Goal: Transaction & Acquisition: Book appointment/travel/reservation

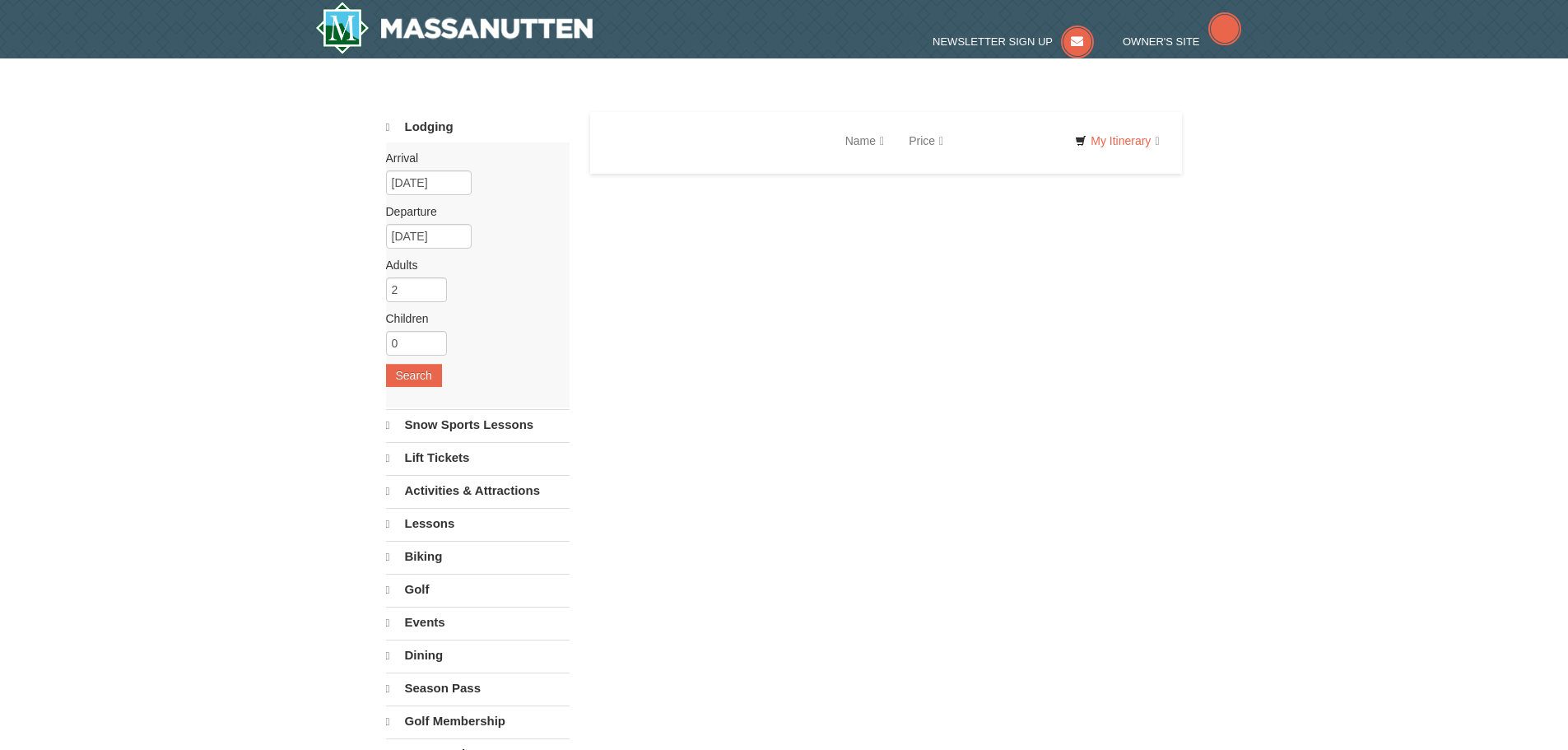
select select "10"
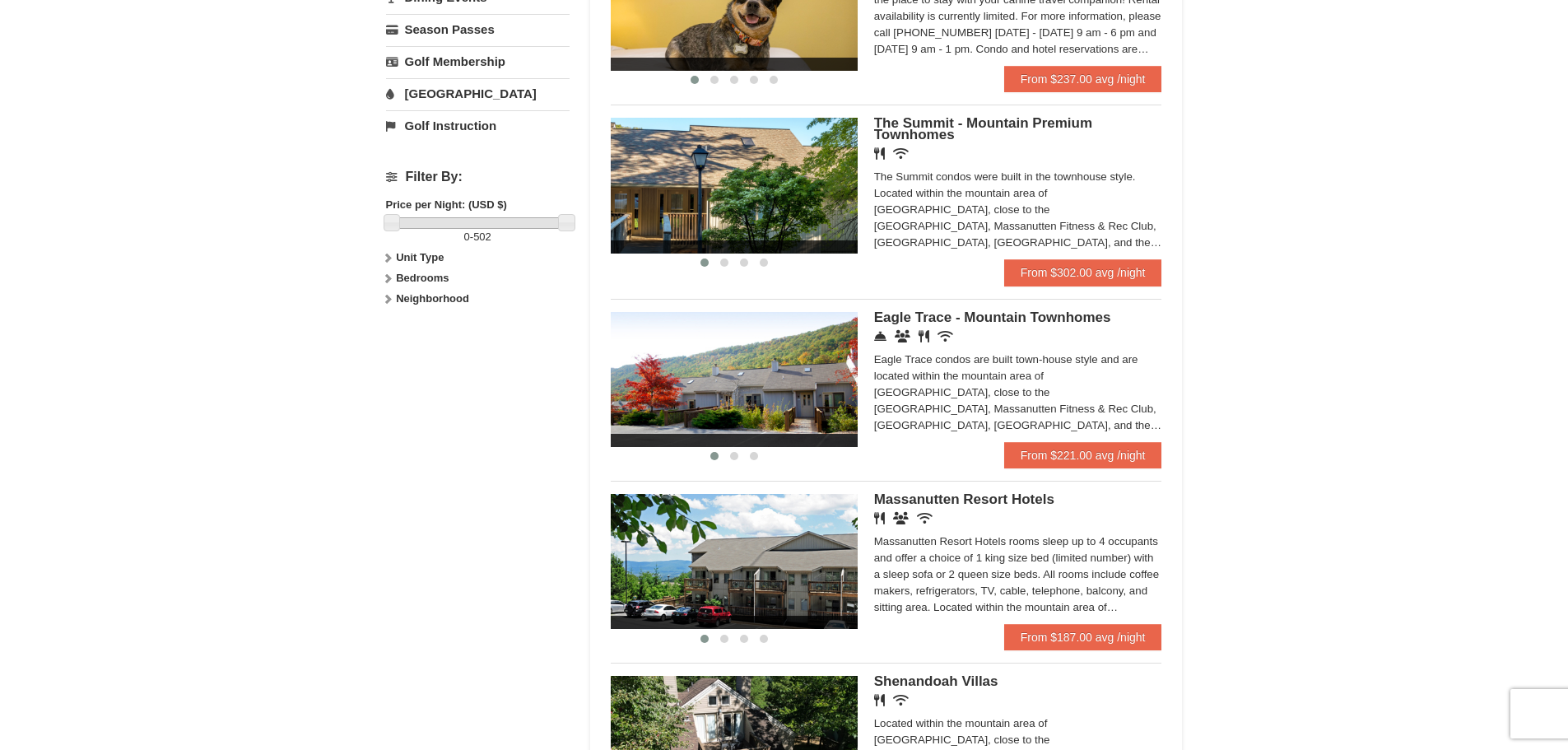
scroll to position [658, 0]
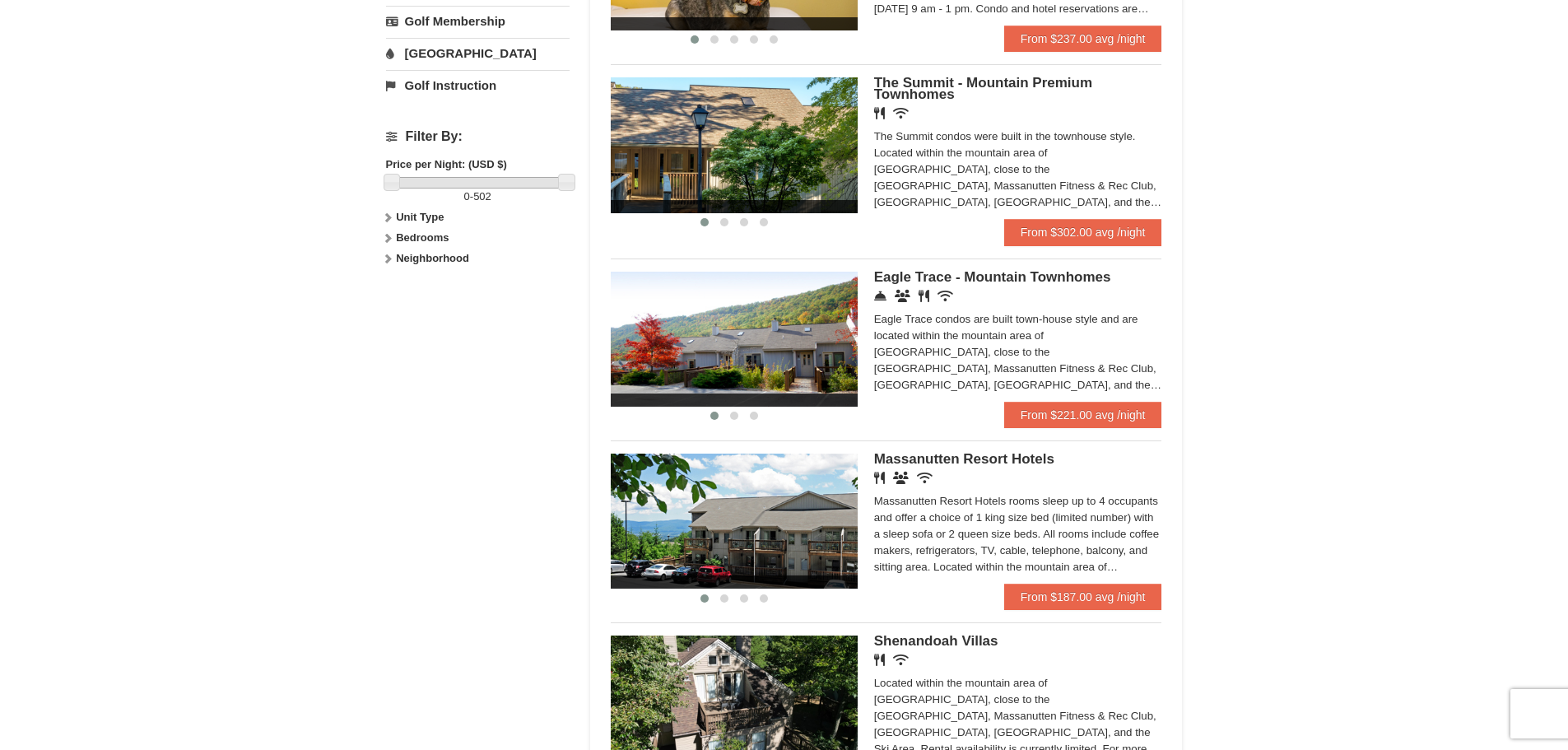
click at [980, 457] on span "Massanutten Resort Hotels" at bounding box center [964, 459] width 180 height 16
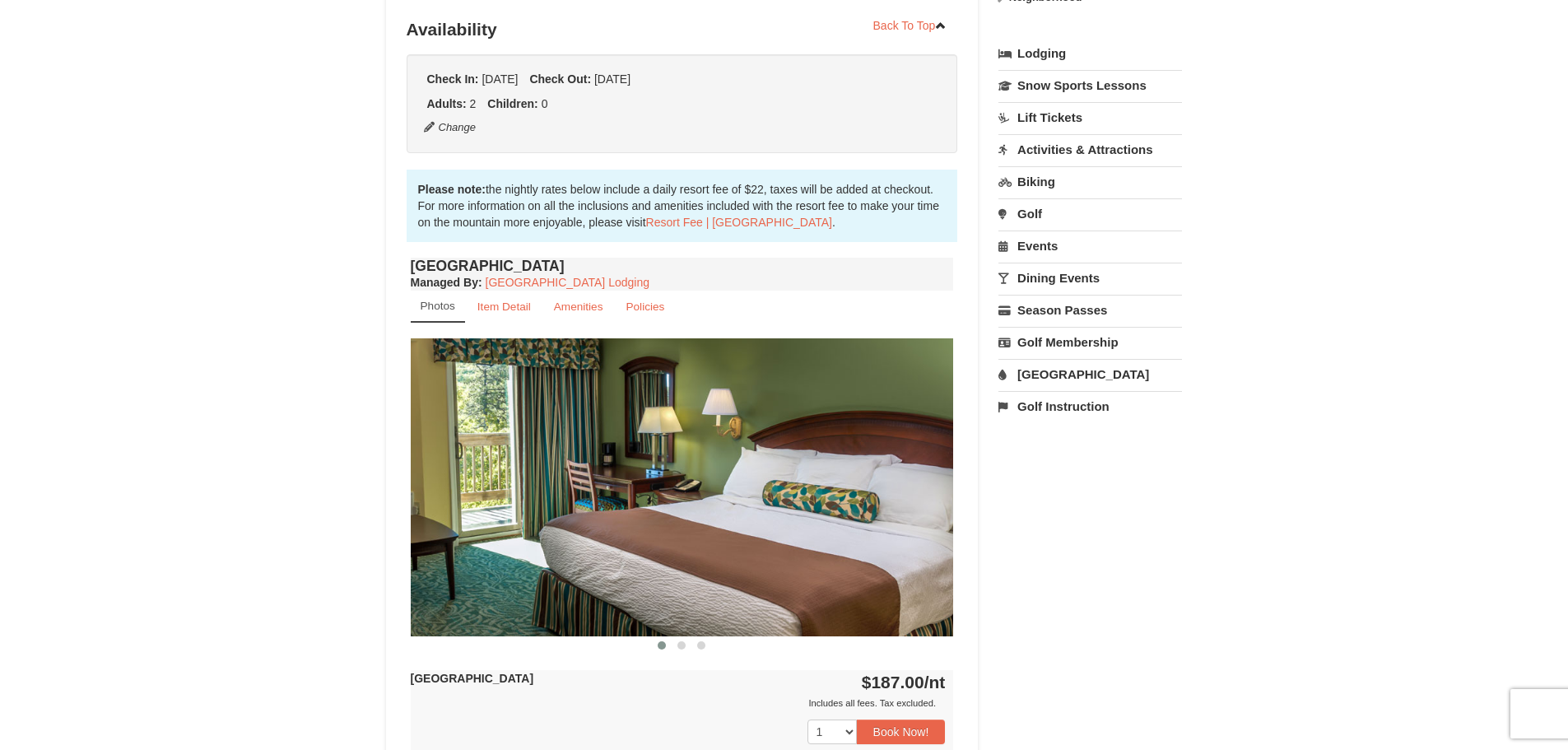
scroll to position [412, 0]
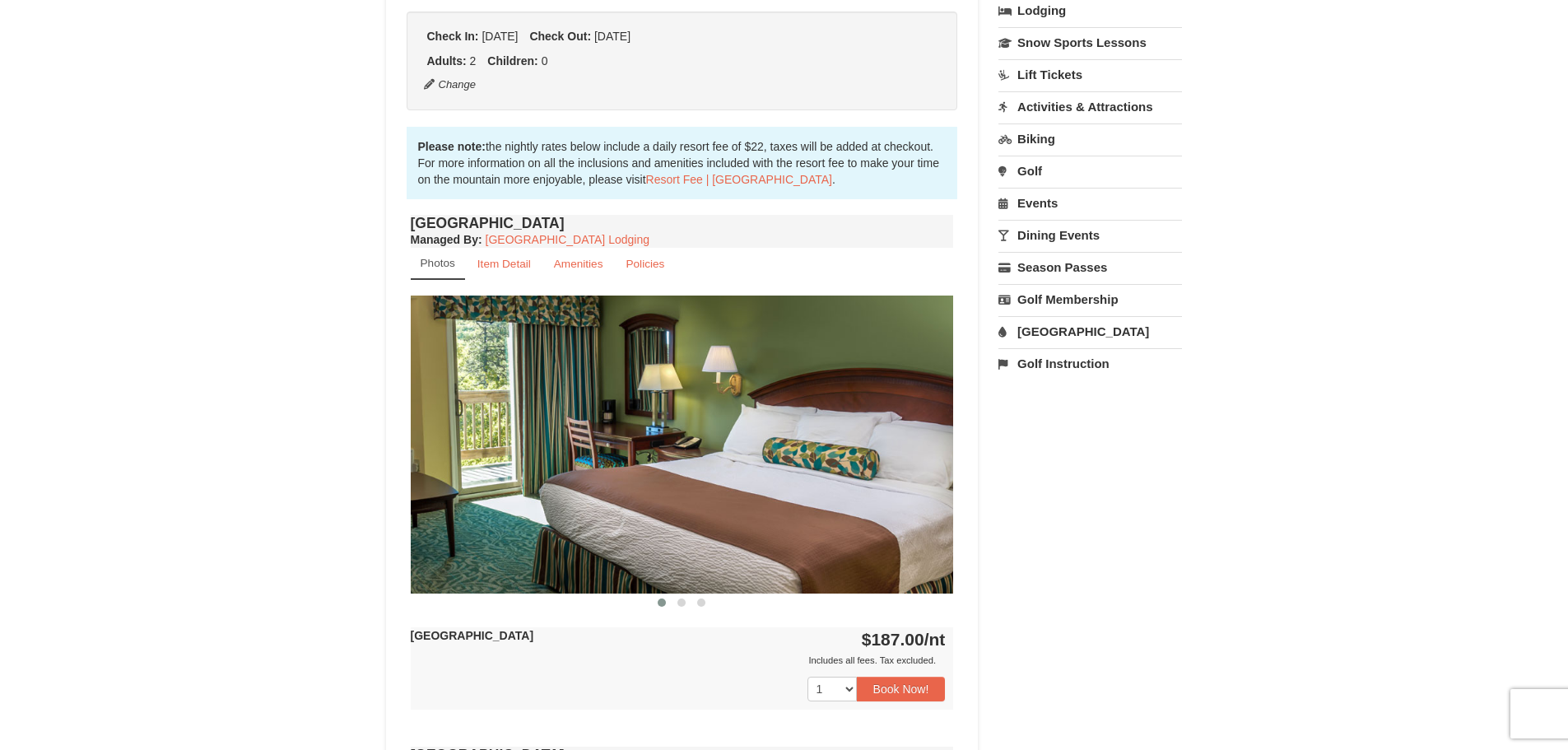
click at [884, 465] on img at bounding box center [682, 444] width 544 height 297
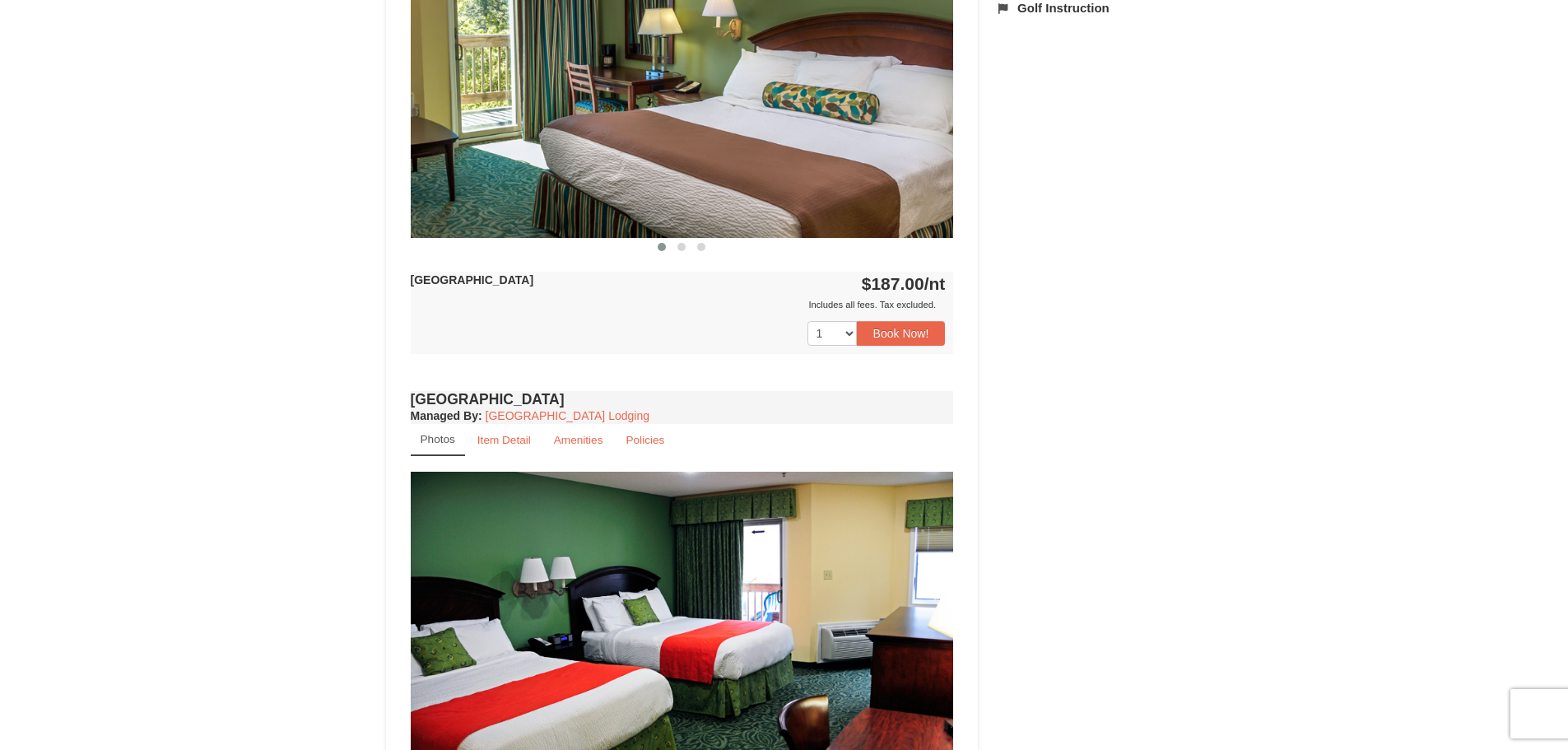
scroll to position [576, 0]
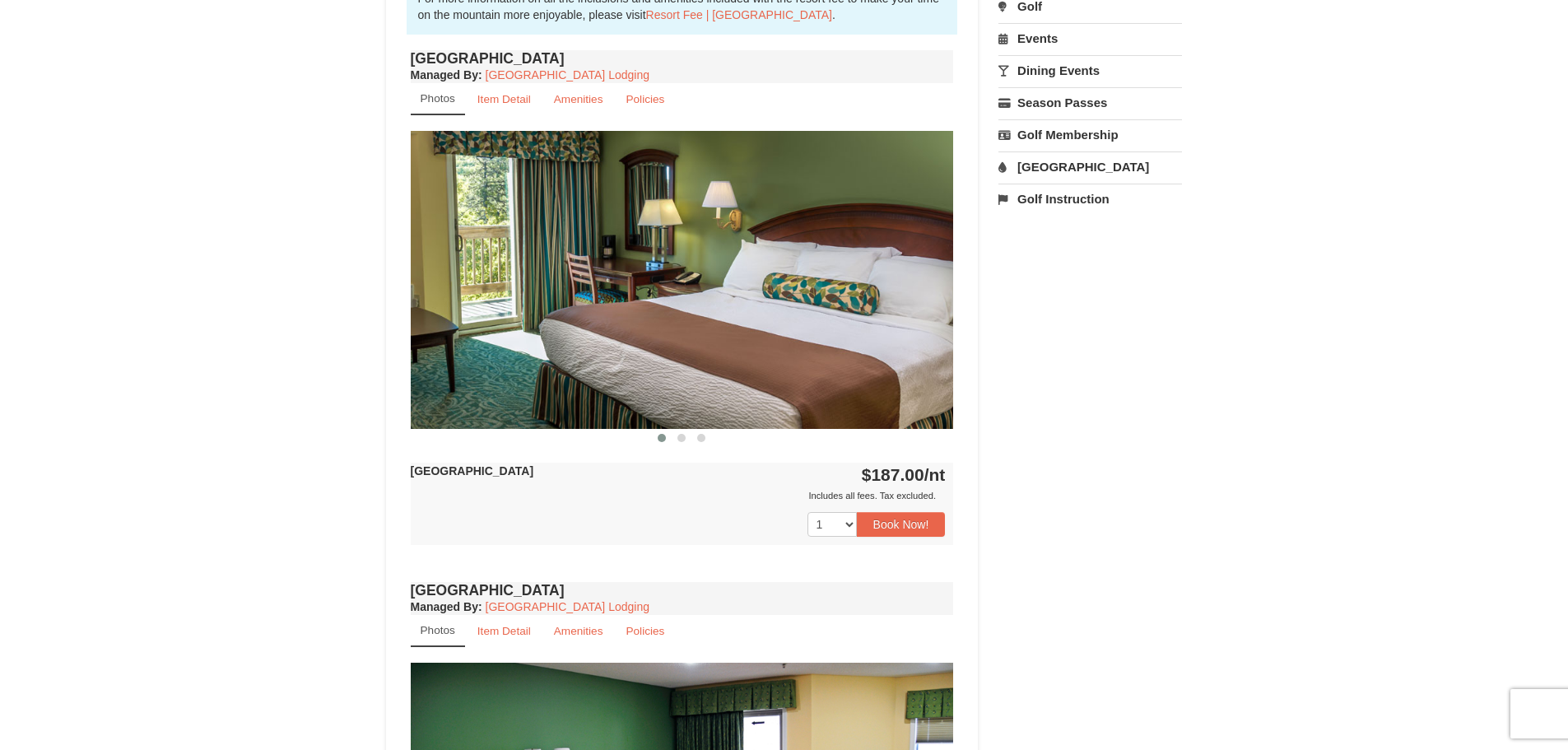
click at [900, 266] on img at bounding box center [682, 280] width 544 height 297
click at [902, 298] on img at bounding box center [682, 280] width 544 height 297
click at [675, 438] on button at bounding box center [681, 437] width 20 height 17
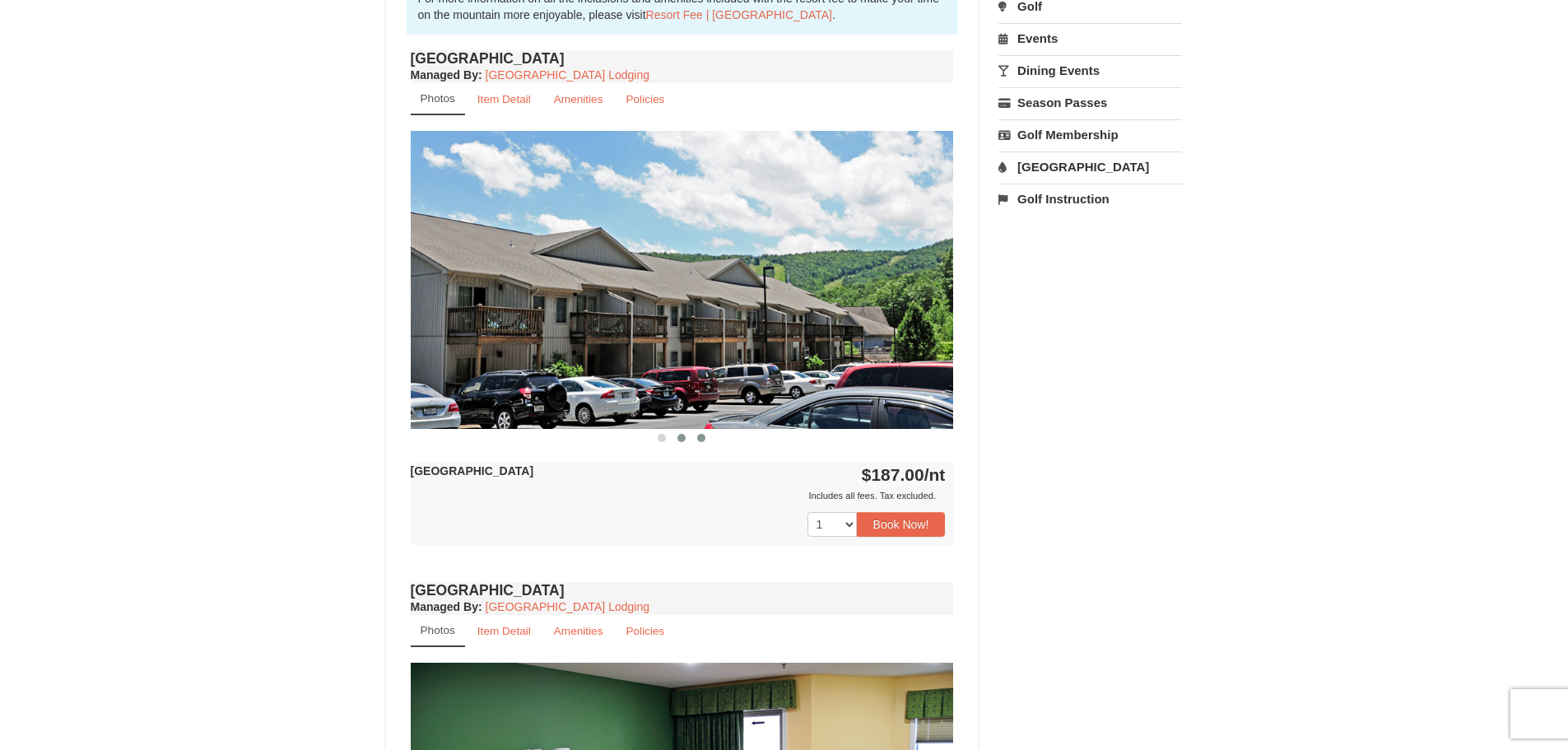
click at [704, 437] on span at bounding box center [701, 438] width 8 height 8
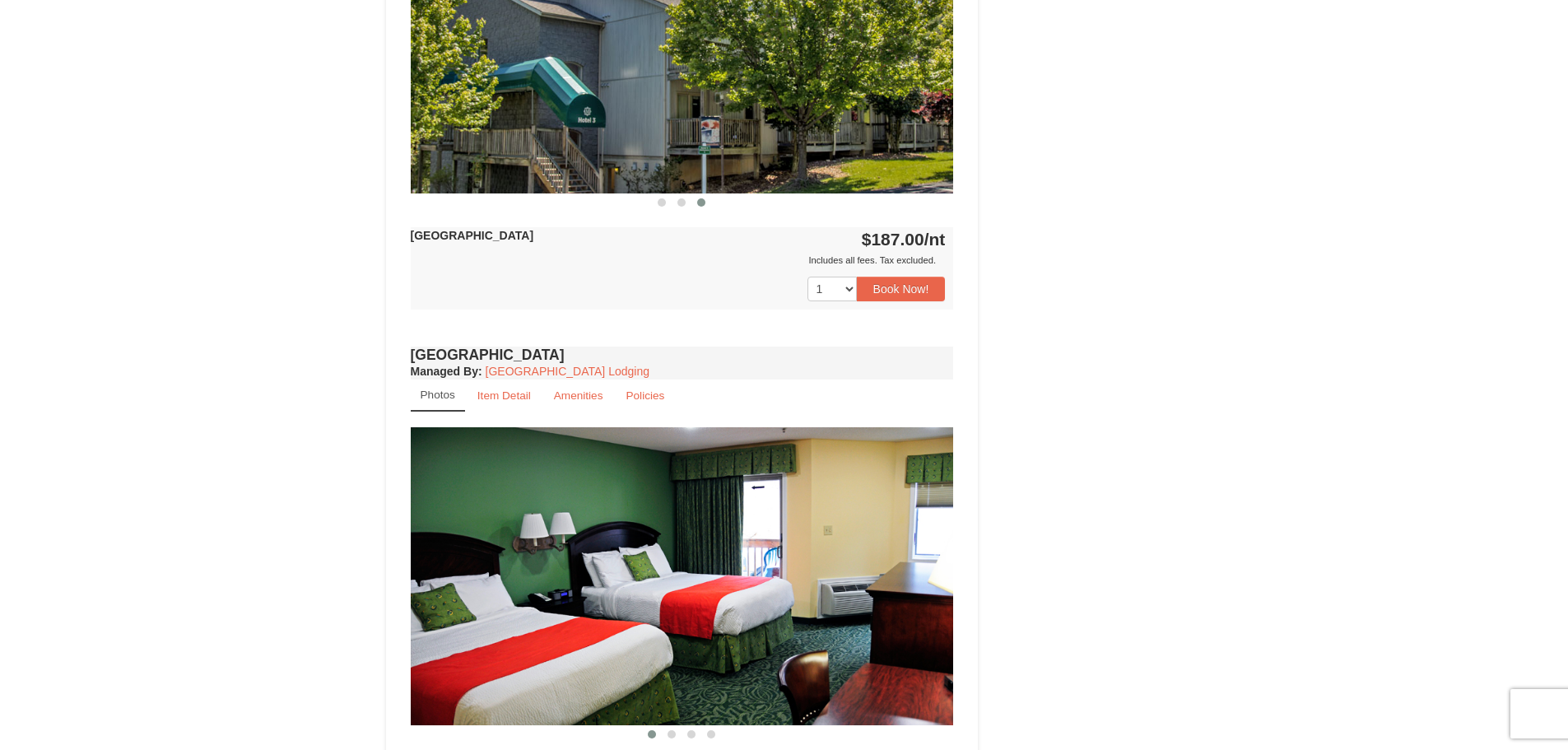
scroll to position [741, 0]
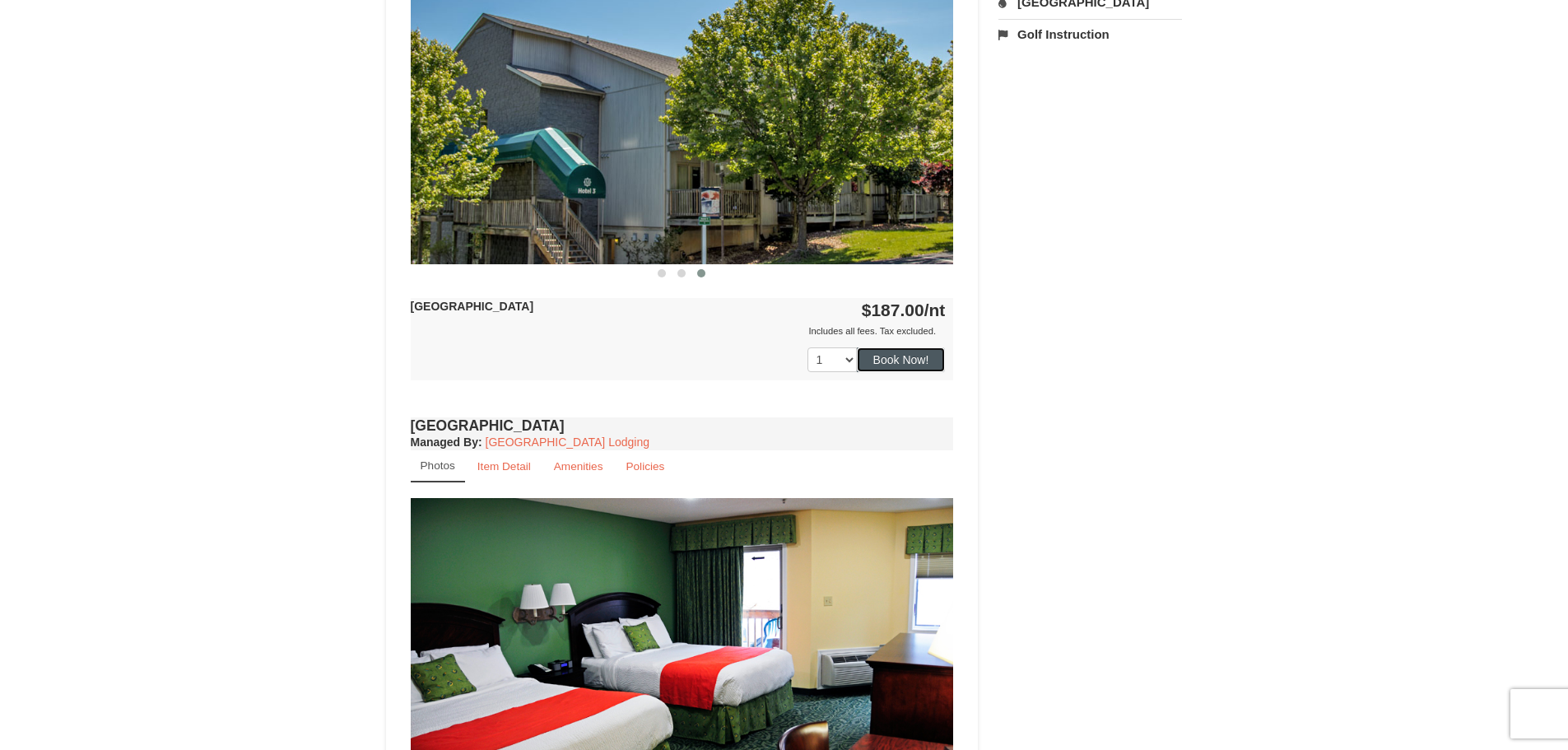
click at [872, 361] on button "Book Now!" at bounding box center [900, 359] width 89 height 24
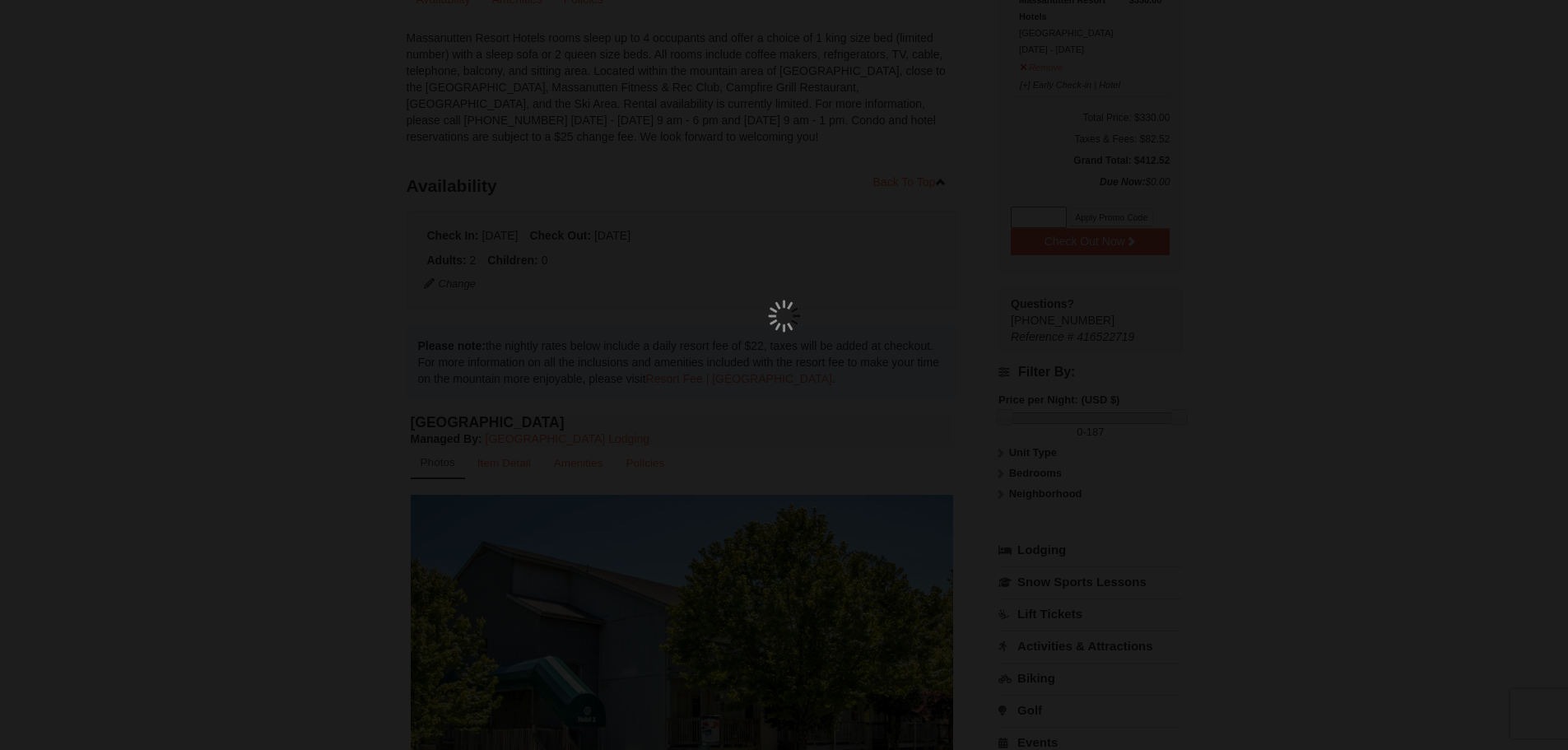
scroll to position [160, 0]
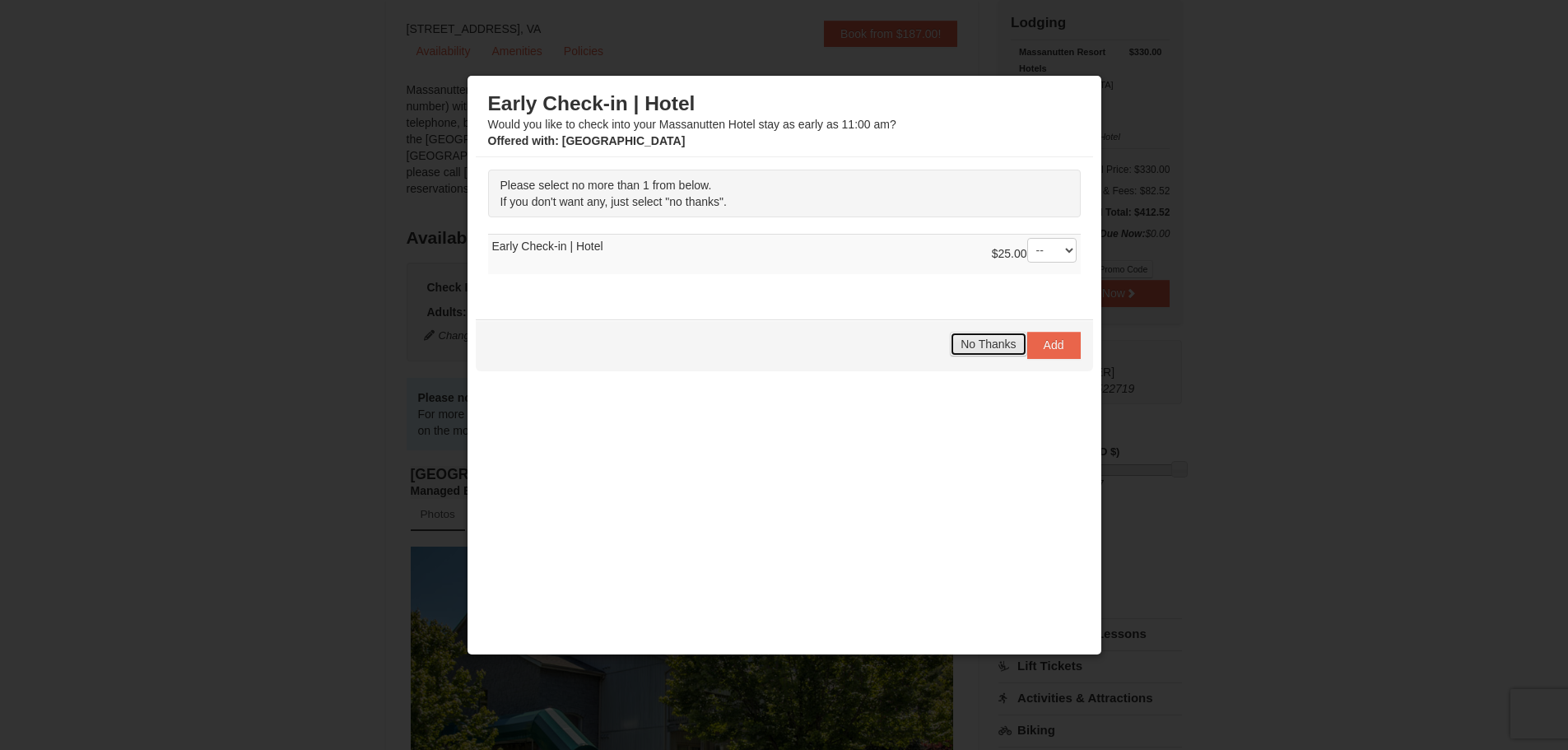
click at [976, 348] on span "No Thanks" at bounding box center [987, 343] width 55 height 13
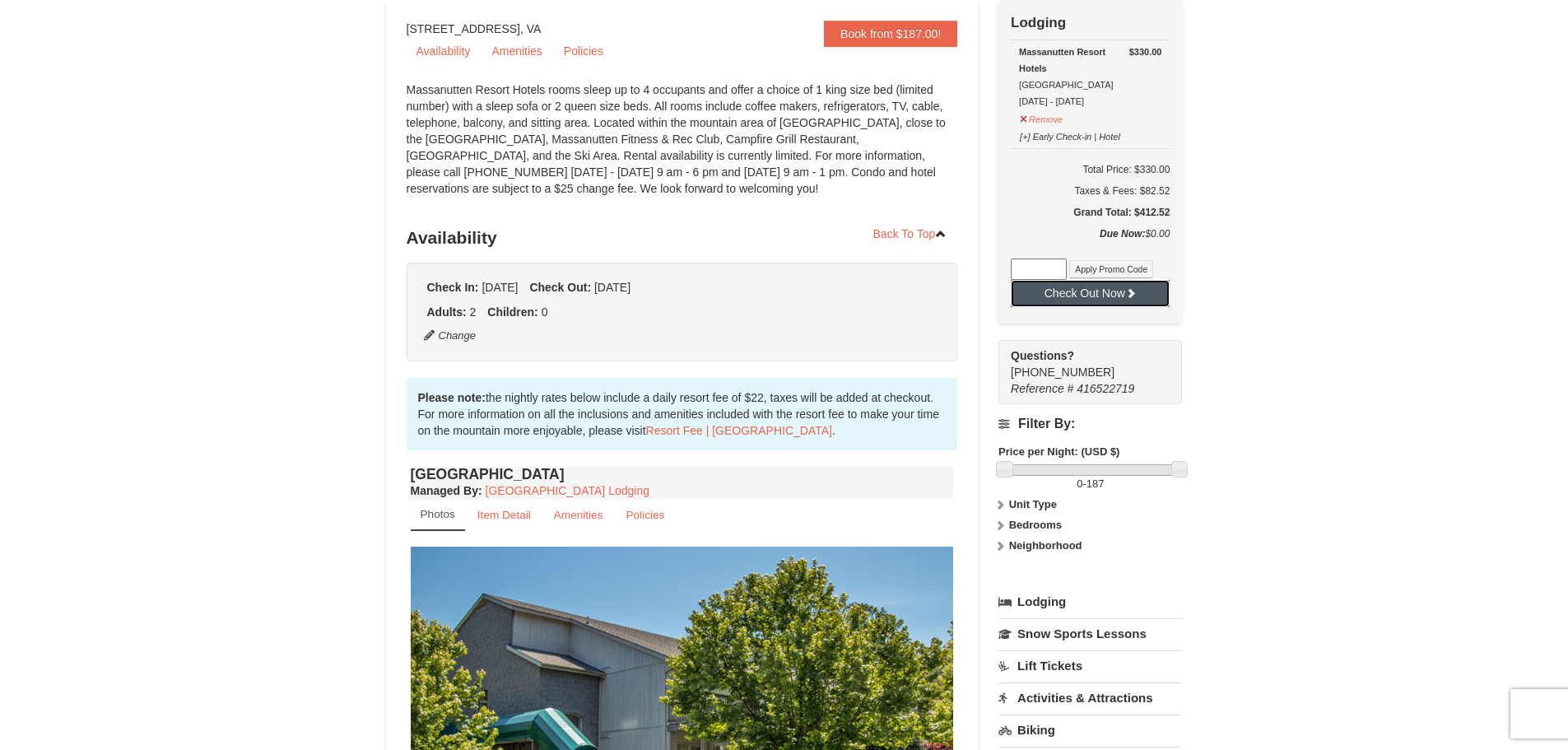
click at [1056, 299] on button "Check Out Now" at bounding box center [1090, 292] width 158 height 26
